Goal: Entertainment & Leisure: Consume media (video, audio)

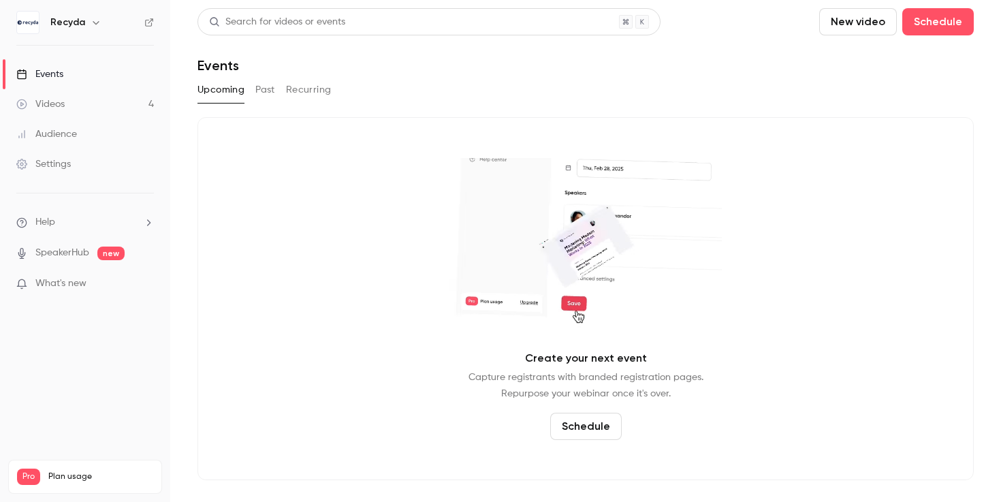
click at [101, 98] on link "Videos 4" at bounding box center [85, 104] width 170 height 30
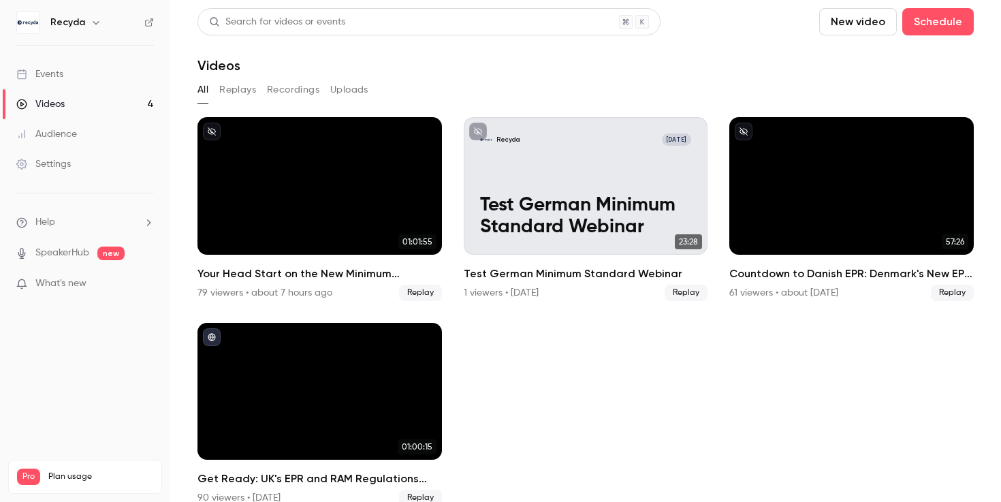
scroll to position [20, 0]
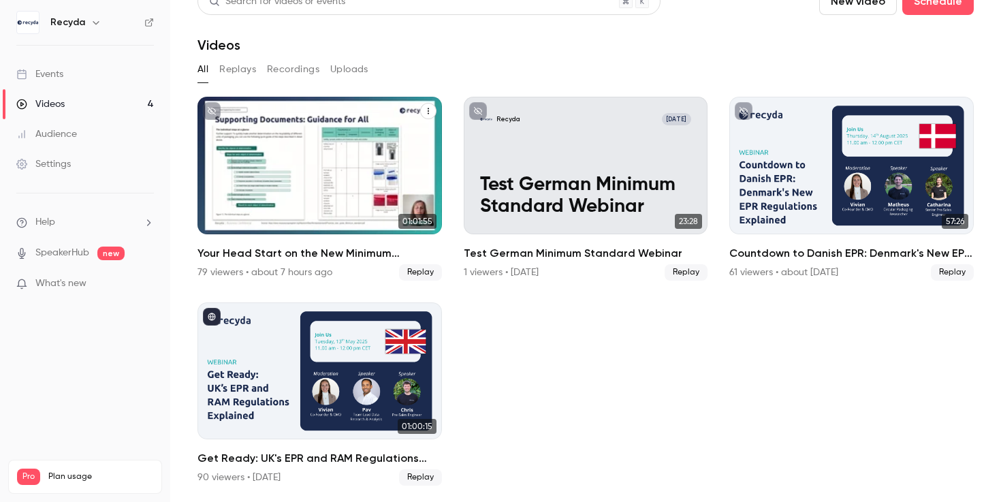
click at [357, 250] on h2 "Your Head Start on the New Minimum Standard: Mastering the New Requirements" at bounding box center [320, 253] width 244 height 16
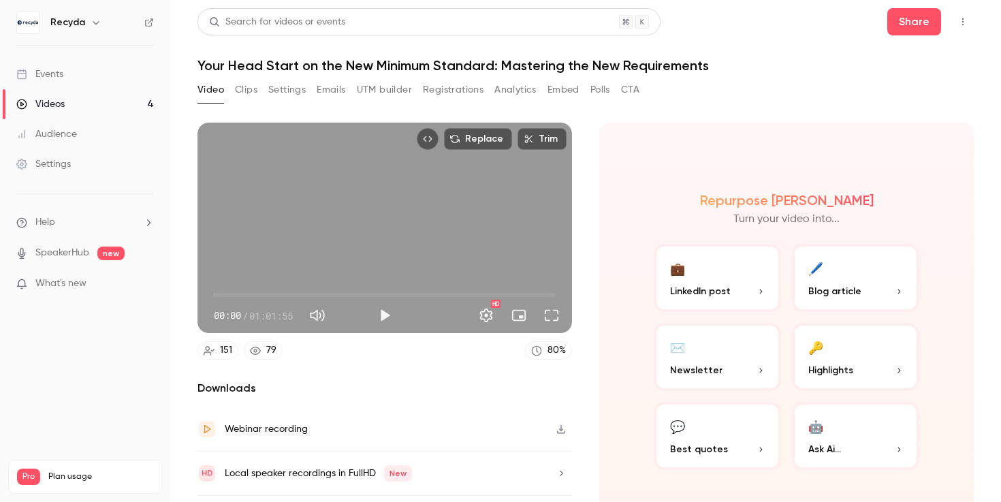
click at [529, 86] on button "Analytics" at bounding box center [515, 90] width 42 height 22
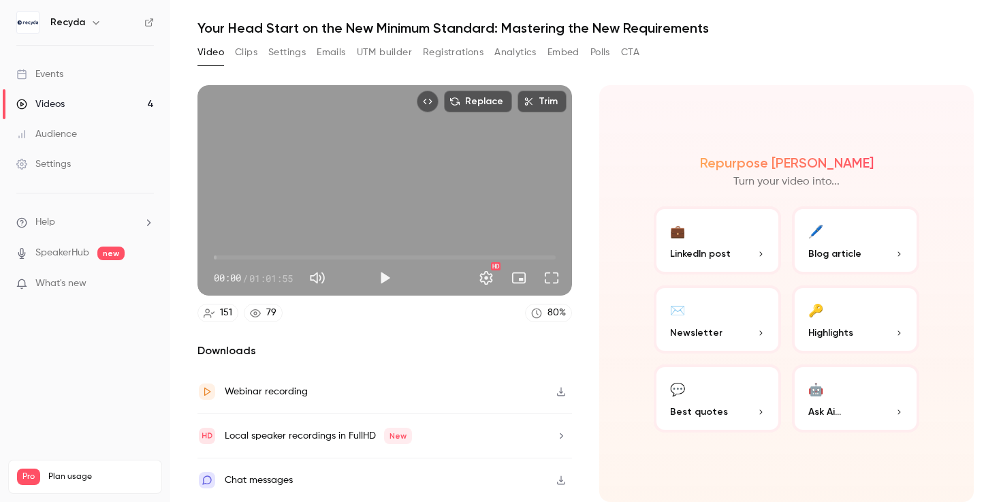
click at [47, 98] on div "Videos" at bounding box center [40, 104] width 48 height 14
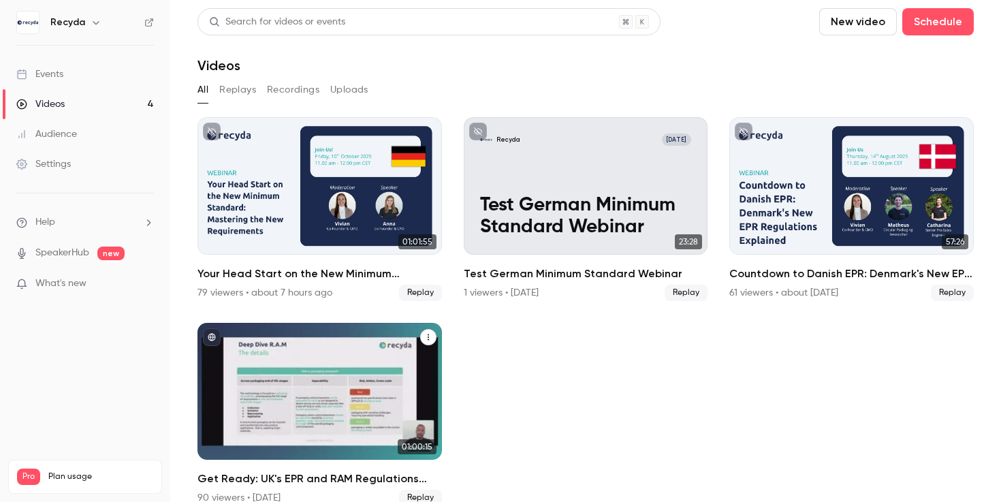
click at [251, 404] on div "Get Ready: UK's EPR and RAM Regulations Explained" at bounding box center [320, 392] width 244 height 138
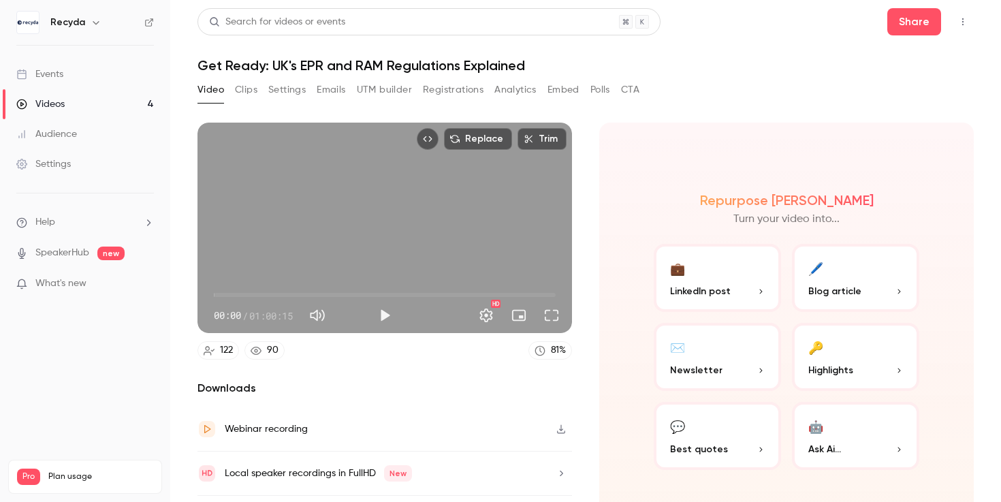
click at [520, 92] on button "Analytics" at bounding box center [515, 90] width 42 height 22
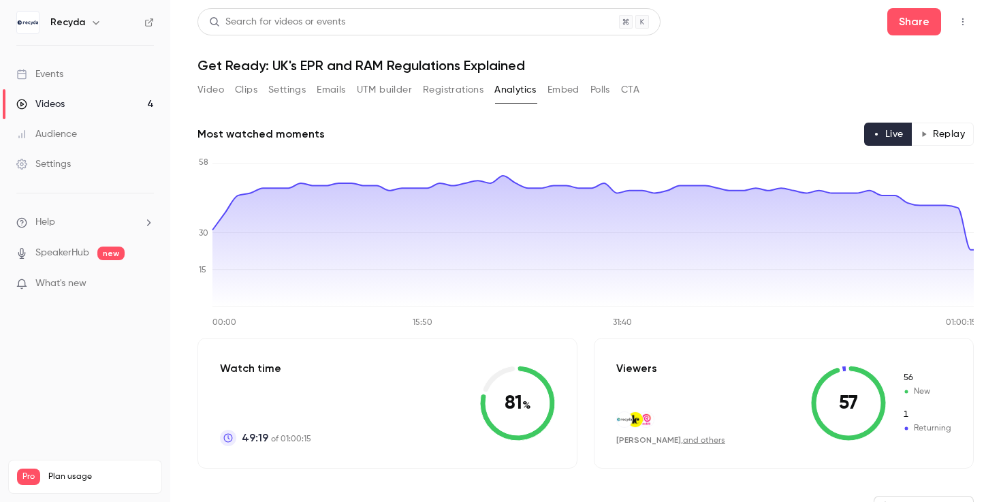
click at [216, 91] on button "Video" at bounding box center [211, 90] width 27 height 22
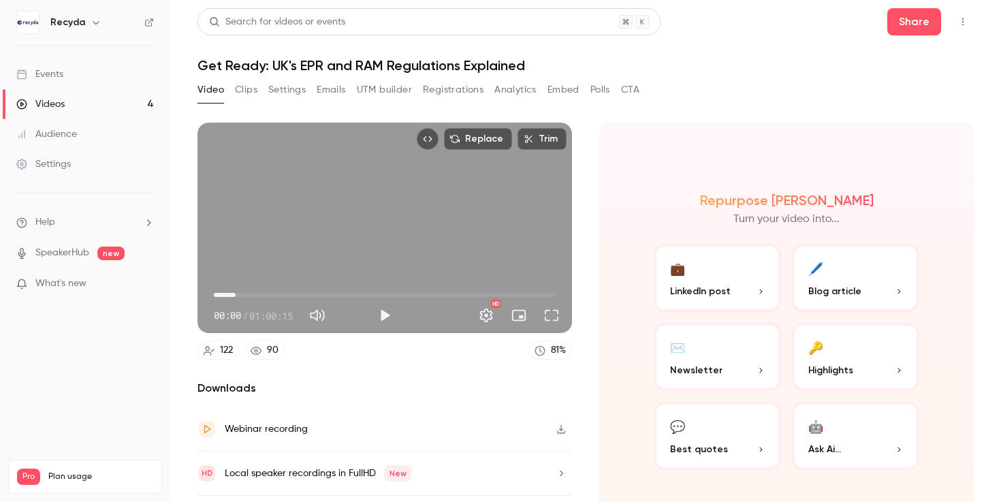
drag, startPoint x: 217, startPoint y: 294, endPoint x: 239, endPoint y: 297, distance: 22.6
click at [238, 297] on span "03:50" at bounding box center [236, 295] width 4 height 4
click at [250, 296] on span "06:21" at bounding box center [385, 295] width 342 height 22
click at [261, 296] on span "08:16" at bounding box center [385, 295] width 342 height 22
click at [244, 294] on span "05:24" at bounding box center [385, 295] width 342 height 22
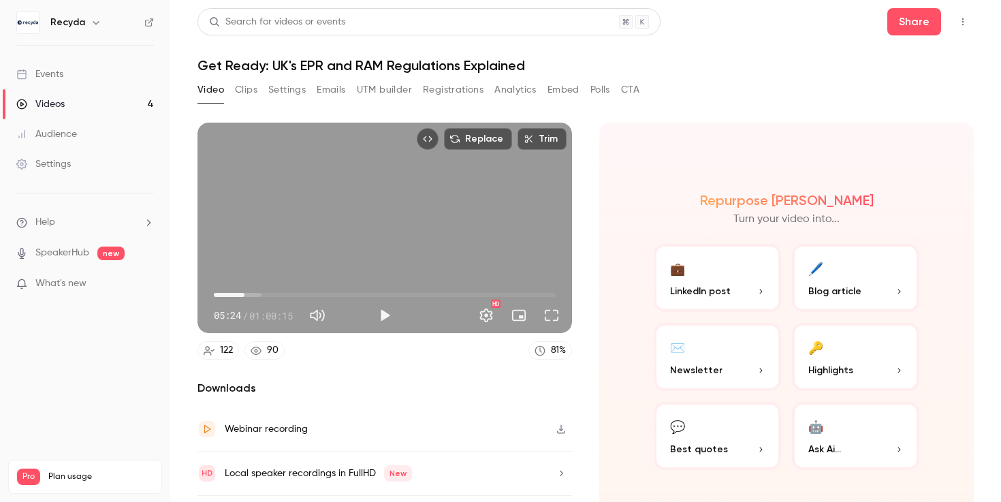
click at [264, 295] on span "05:24" at bounding box center [385, 295] width 342 height 22
click at [275, 296] on span "08:52" at bounding box center [385, 295] width 342 height 22
click at [287, 297] on span "12:50" at bounding box center [385, 295] width 342 height 22
click at [300, 297] on span "12:50" at bounding box center [385, 295] width 342 height 22
click at [314, 297] on span "15:14" at bounding box center [385, 295] width 342 height 22
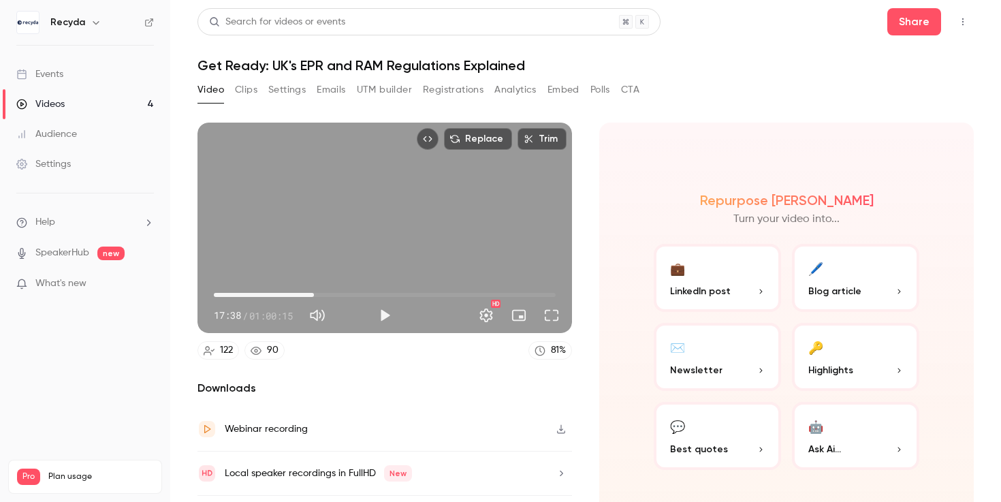
click at [330, 298] on span "17:38" at bounding box center [385, 295] width 342 height 22
click at [347, 297] on span "20:31" at bounding box center [385, 295] width 342 height 22
type input "******"
click at [372, 296] on span "27:50" at bounding box center [385, 295] width 342 height 22
click at [82, 105] on link "Videos 4" at bounding box center [85, 104] width 170 height 30
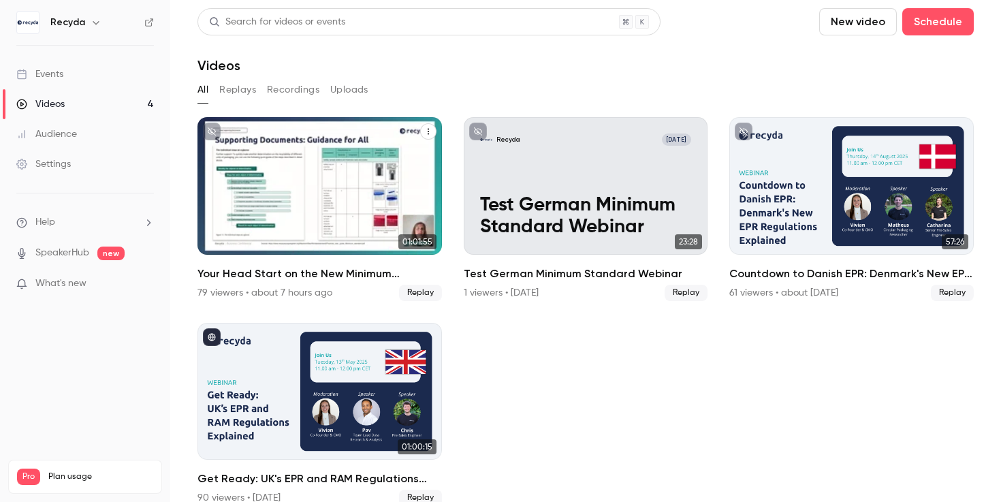
scroll to position [20, 0]
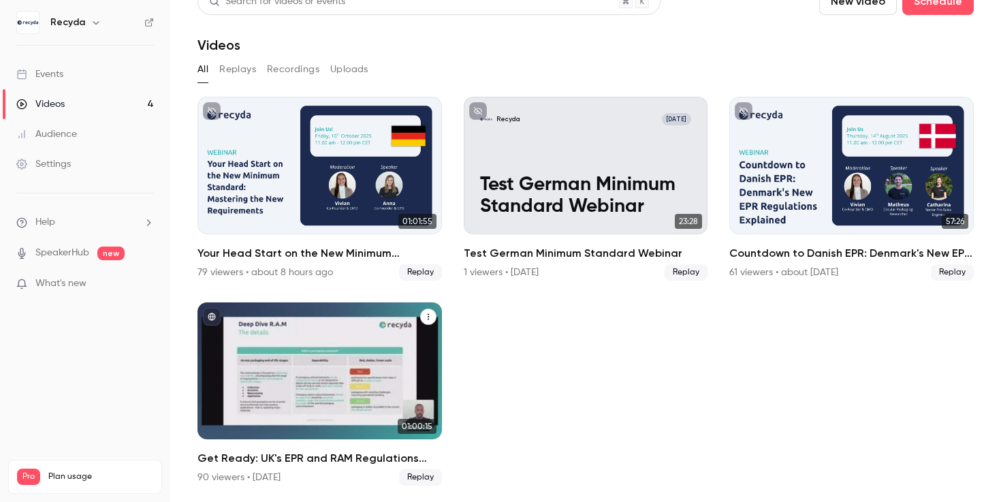
click at [277, 462] on h2 "Get Ready: UK's EPR and RAM Regulations Explained" at bounding box center [320, 458] width 244 height 16
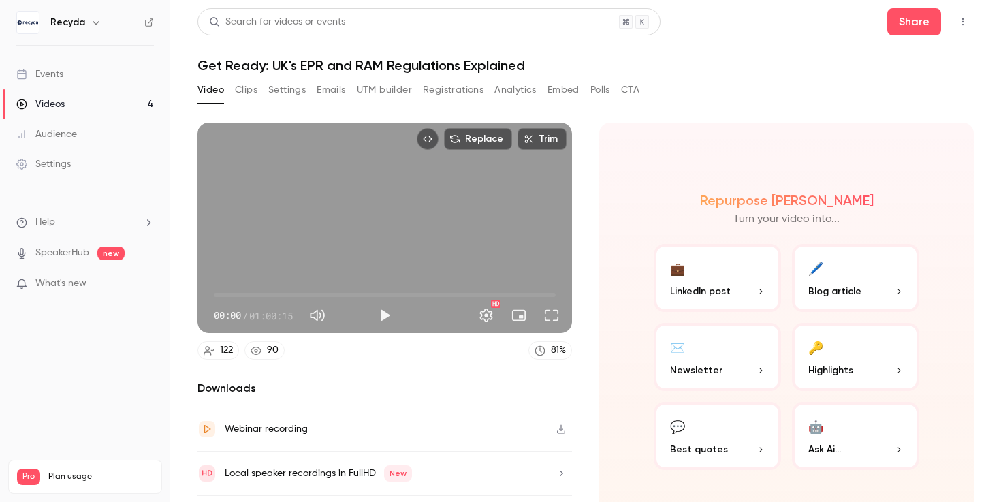
click at [514, 87] on button "Analytics" at bounding box center [515, 90] width 42 height 22
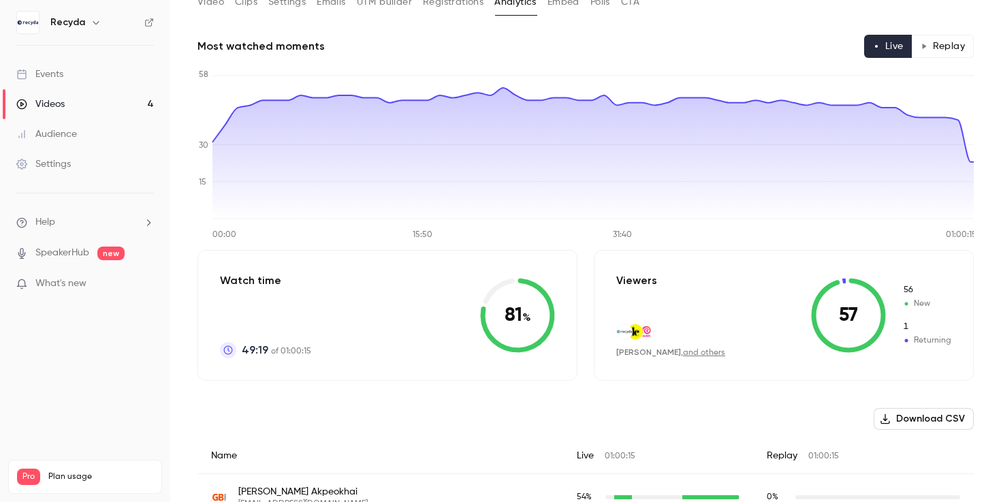
scroll to position [86, 0]
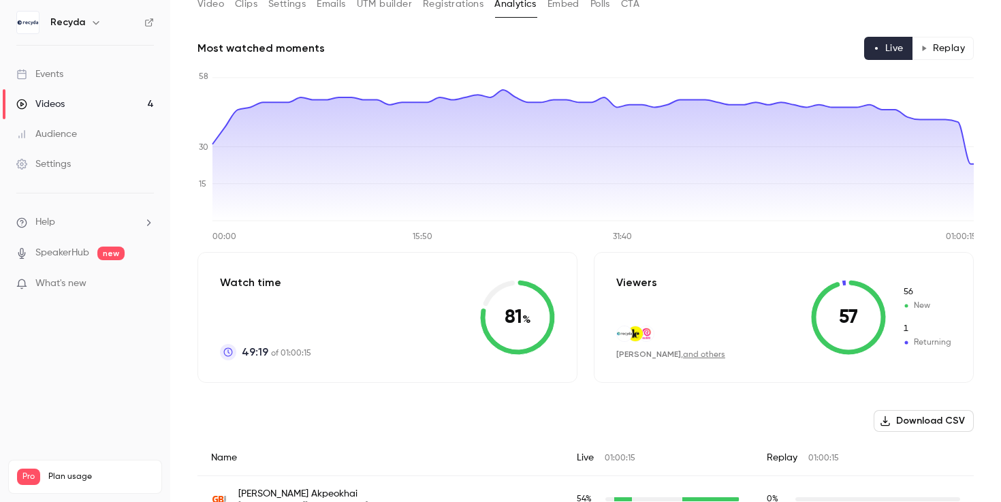
click at [925, 42] on button "Replay" at bounding box center [943, 48] width 62 height 23
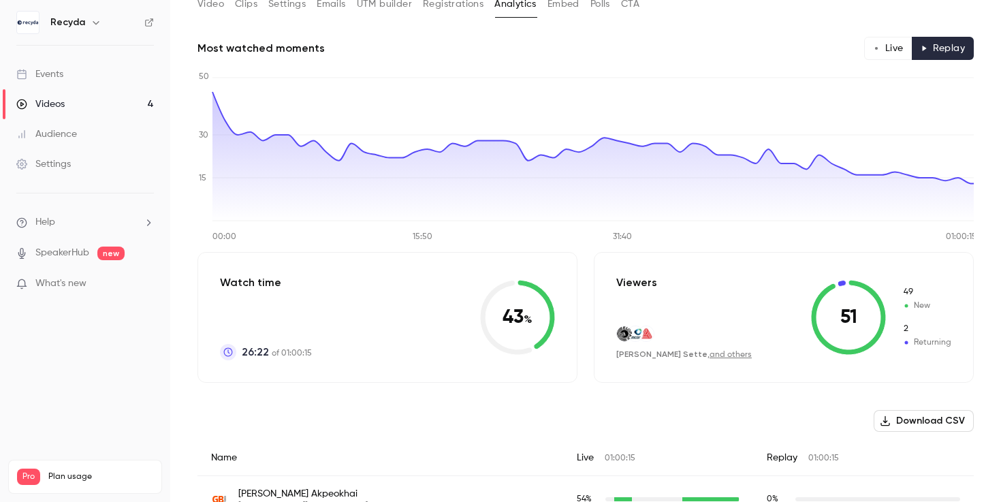
click at [885, 52] on button "Live" at bounding box center [888, 48] width 48 height 23
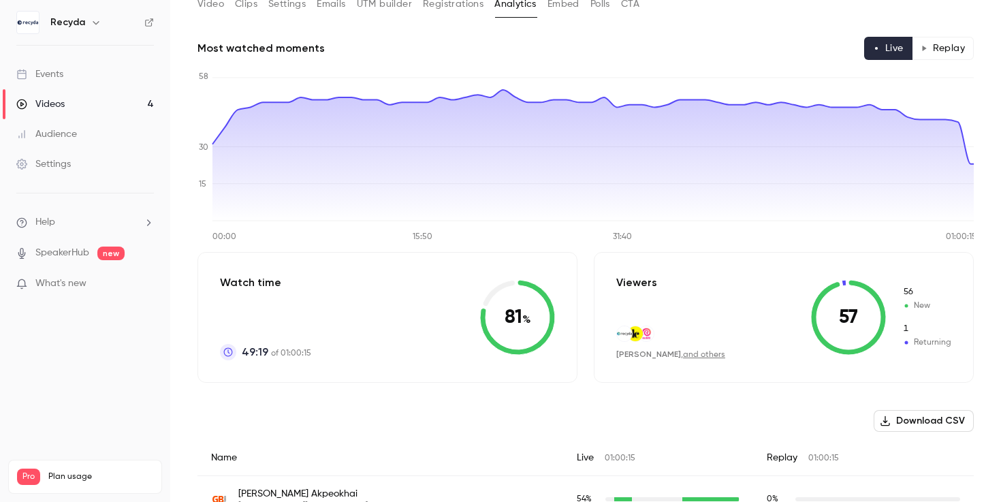
click at [934, 42] on button "Replay" at bounding box center [943, 48] width 62 height 23
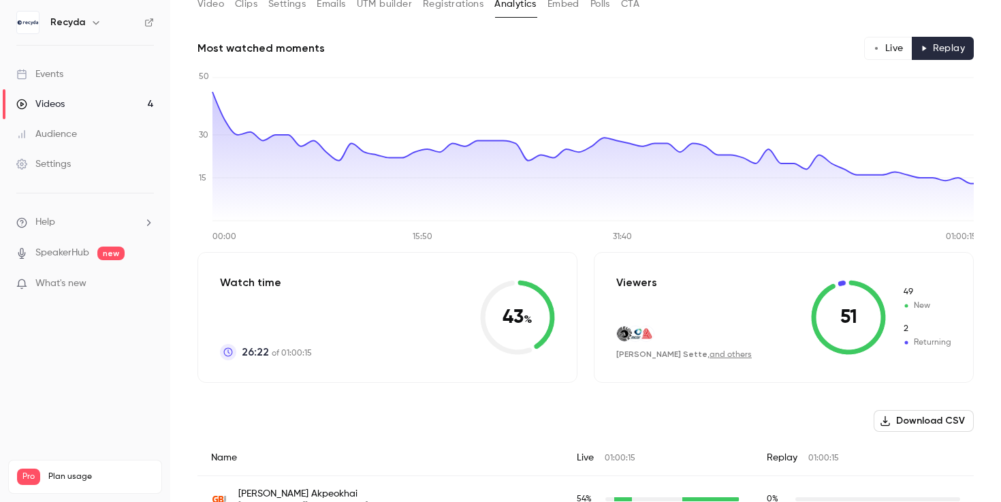
click at [897, 50] on button "Live" at bounding box center [888, 48] width 48 height 23
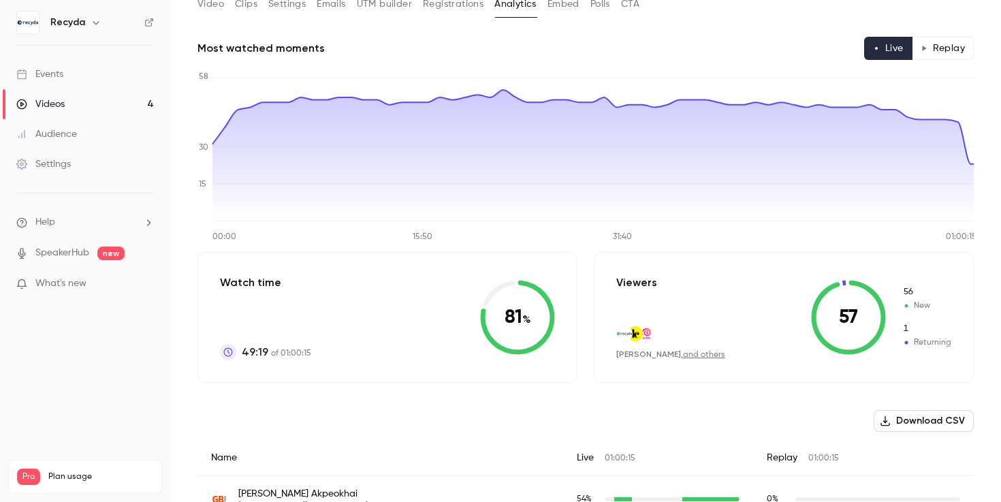
click at [932, 57] on button "Replay" at bounding box center [943, 48] width 62 height 23
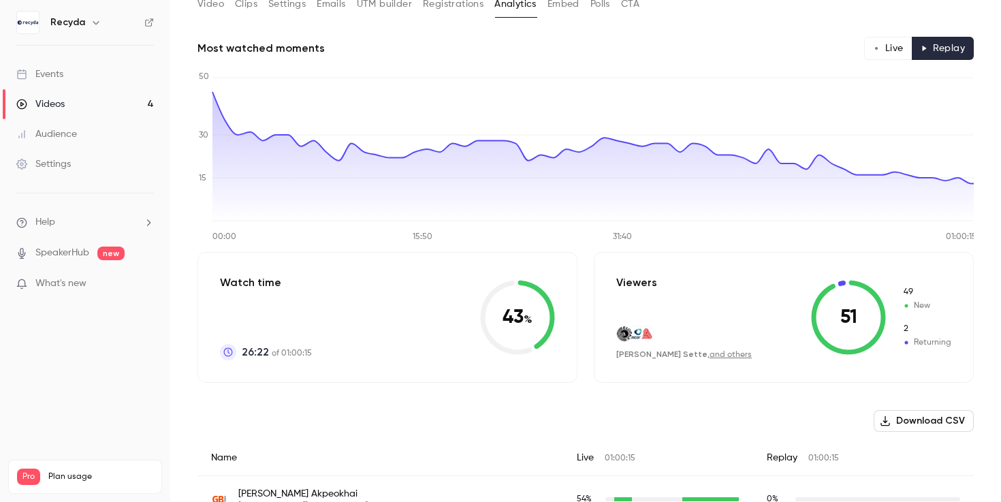
click at [891, 51] on button "Live" at bounding box center [888, 48] width 48 height 23
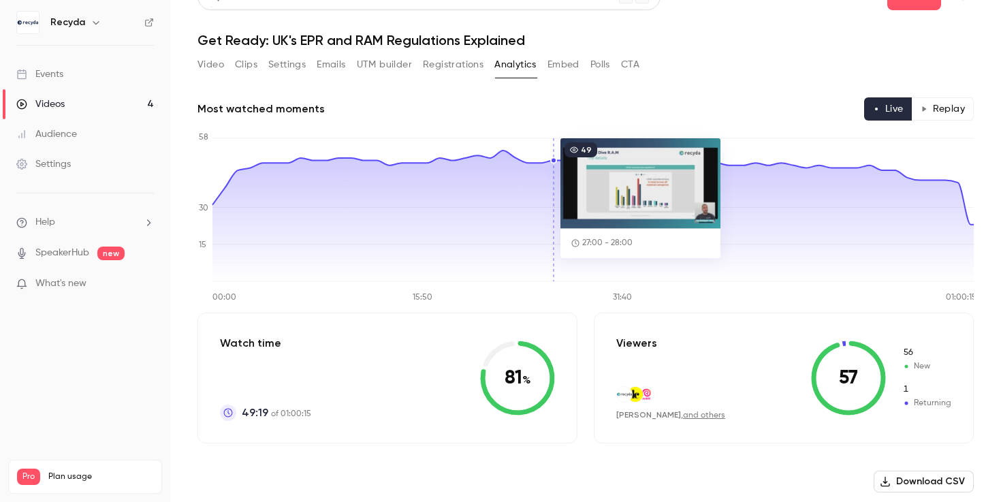
scroll to position [0, 0]
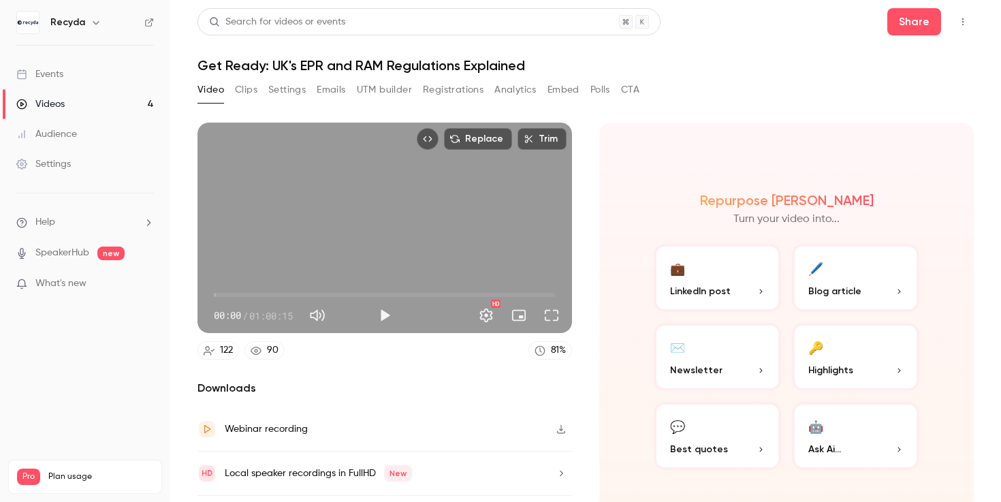
click at [78, 101] on link "Videos 4" at bounding box center [85, 104] width 170 height 30
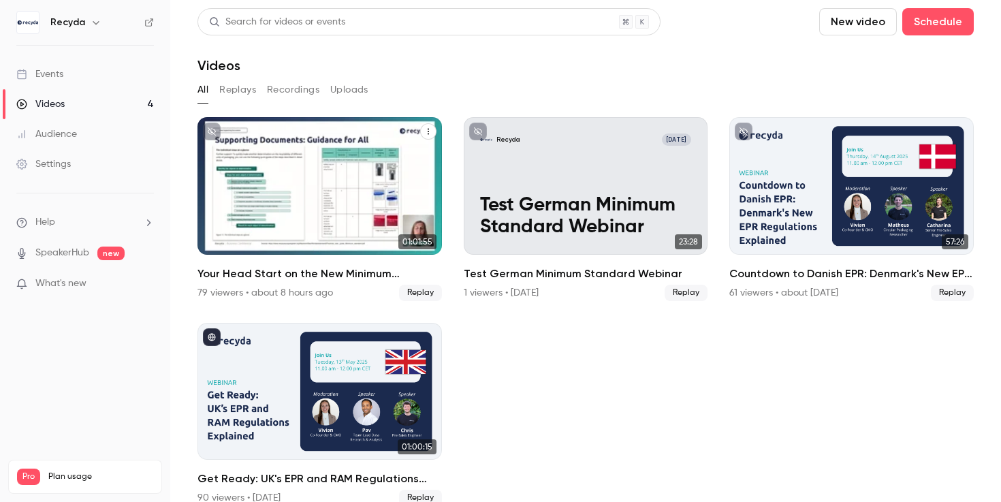
click at [280, 230] on div "Your Head Start on the New Minimum Standard: Mastering the New Requirements" at bounding box center [320, 186] width 244 height 138
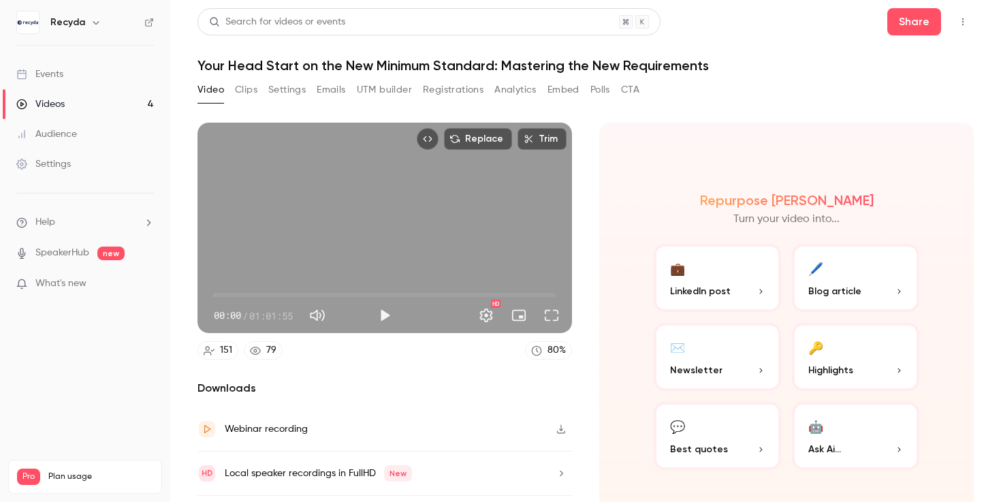
click at [533, 94] on button "Analytics" at bounding box center [515, 90] width 42 height 22
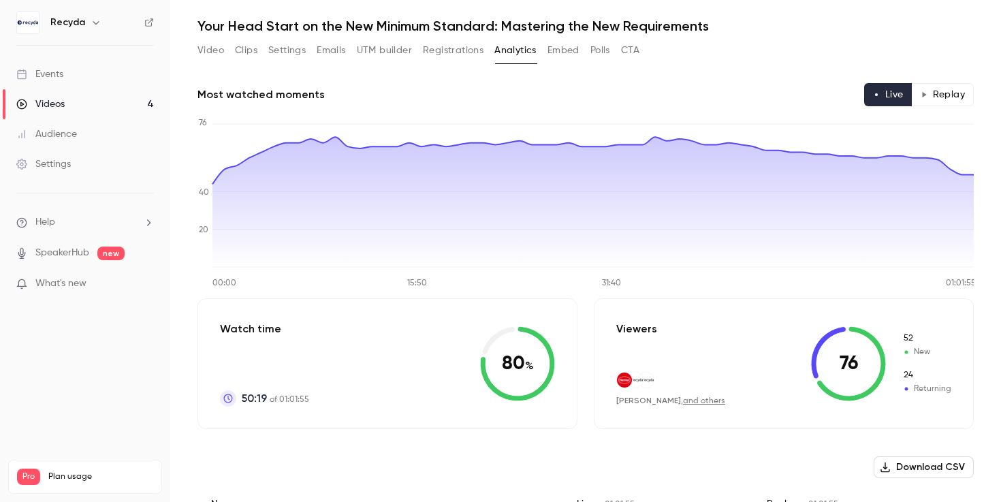
scroll to position [67, 0]
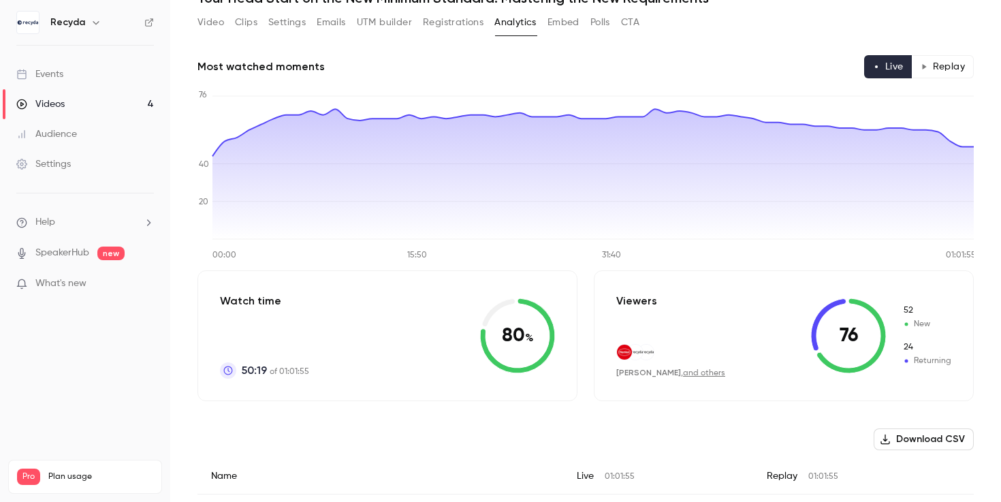
click at [50, 104] on div "Videos" at bounding box center [40, 104] width 48 height 14
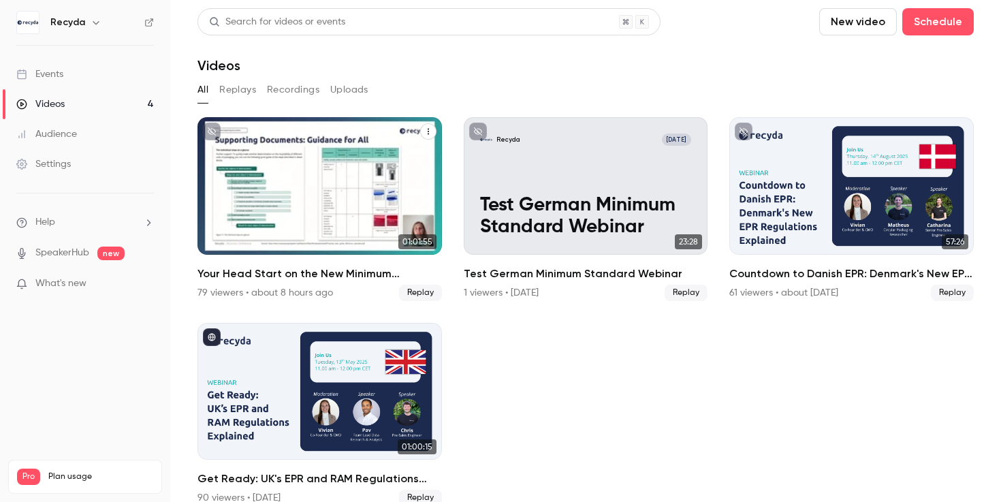
scroll to position [20, 0]
